Goal: Task Accomplishment & Management: Use online tool/utility

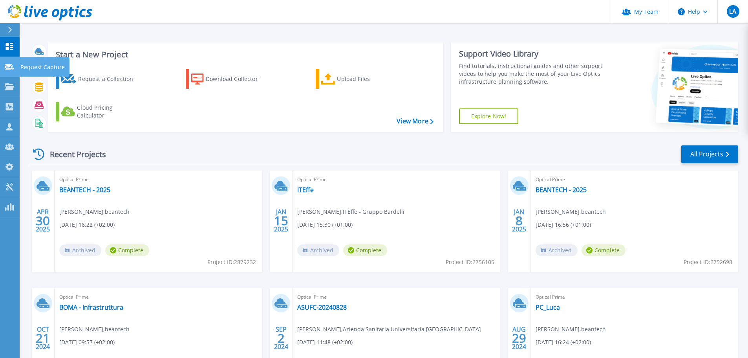
click at [5, 67] on icon at bounding box center [9, 67] width 9 height 6
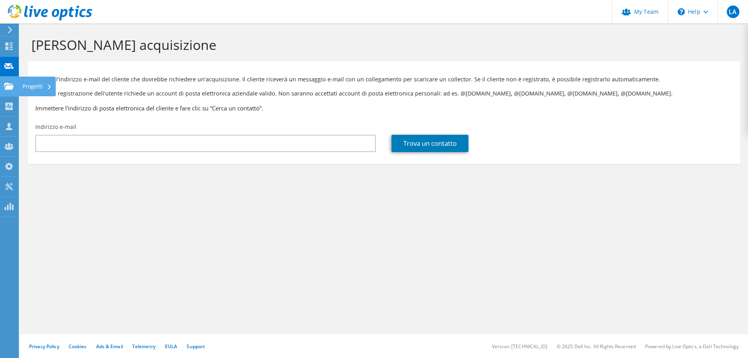
click at [9, 87] on use at bounding box center [8, 85] width 9 height 7
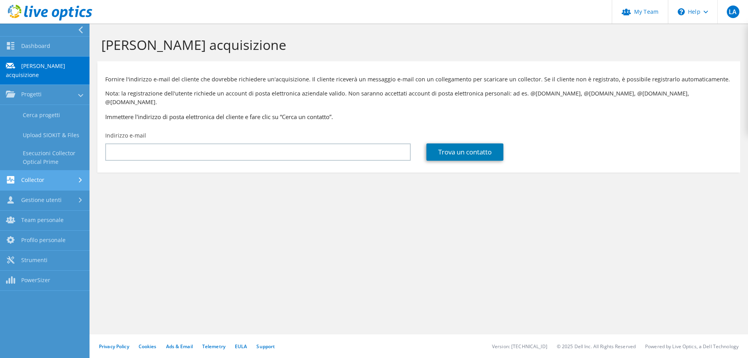
click at [51, 170] on link "Collector" at bounding box center [45, 180] width 90 height 20
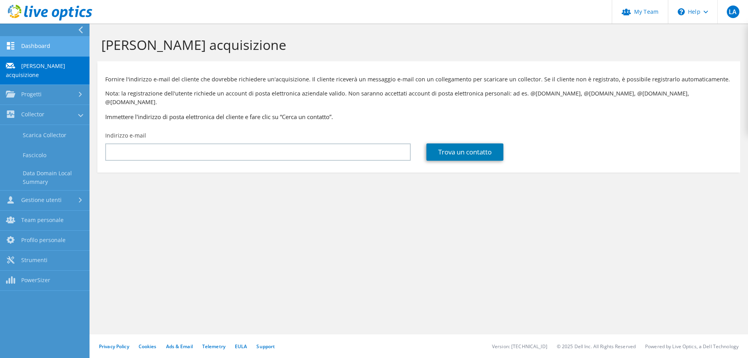
click at [53, 48] on link "Dashboard" at bounding box center [45, 47] width 90 height 20
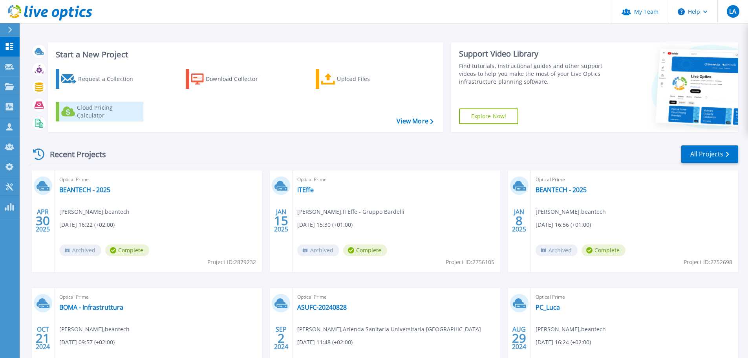
click at [115, 111] on div "Cloud Pricing Calculator" at bounding box center [108, 112] width 63 height 16
click at [419, 123] on link "View More" at bounding box center [415, 120] width 37 height 7
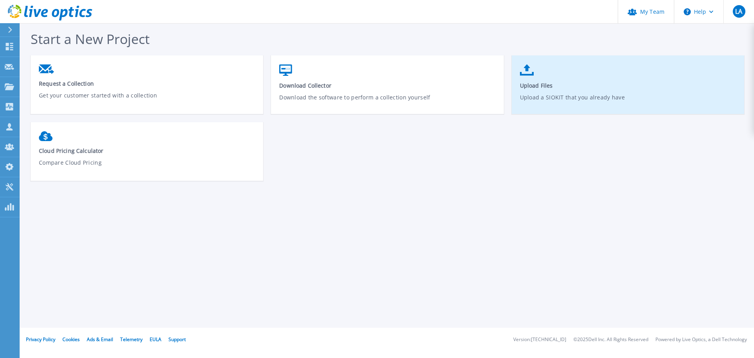
click at [610, 103] on p "Upload a SIOKIT that you already have" at bounding box center [628, 102] width 216 height 18
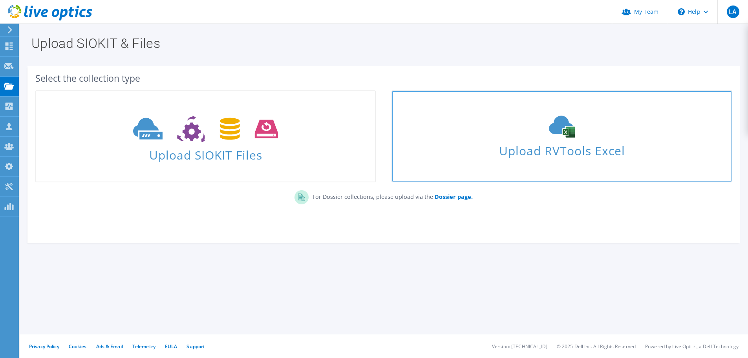
click at [553, 145] on span "Upload RVTools Excel" at bounding box center [561, 148] width 339 height 17
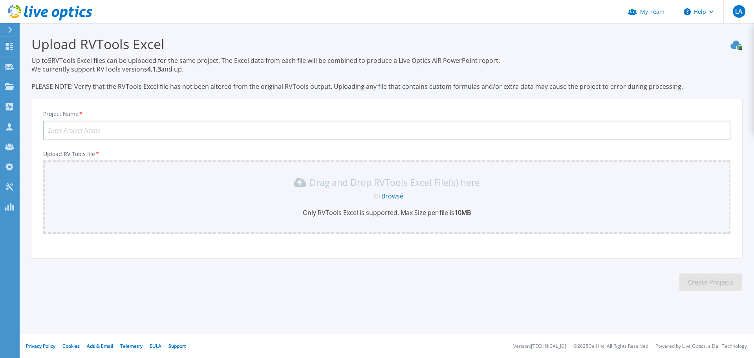
click at [419, 213] on p "Only RVTools Excel is supported, Max Size per file is 10MB" at bounding box center [387, 212] width 678 height 9
click at [738, 44] on icon at bounding box center [736, 45] width 11 height 8
